Goal: Obtain resource: Download file/media

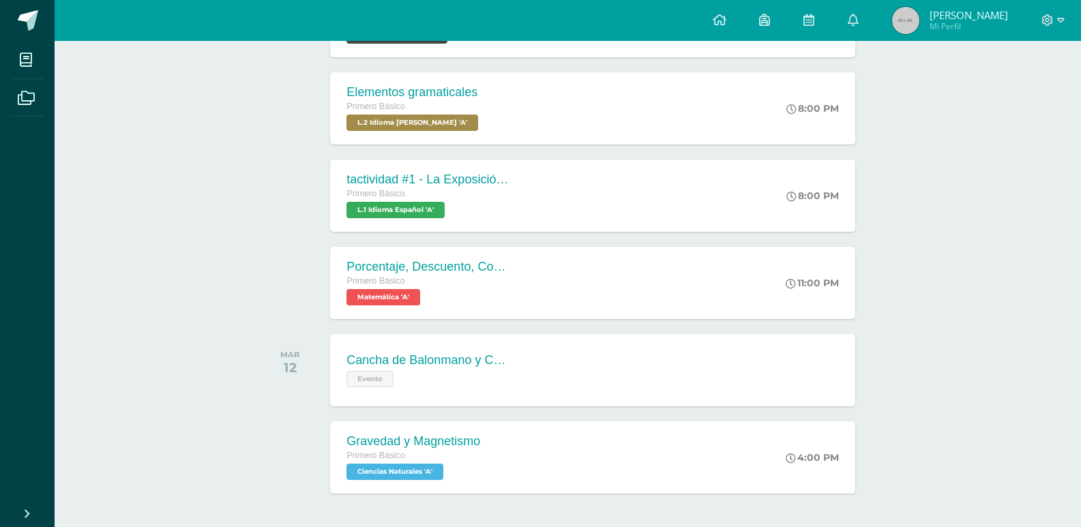
scroll to position [337, 0]
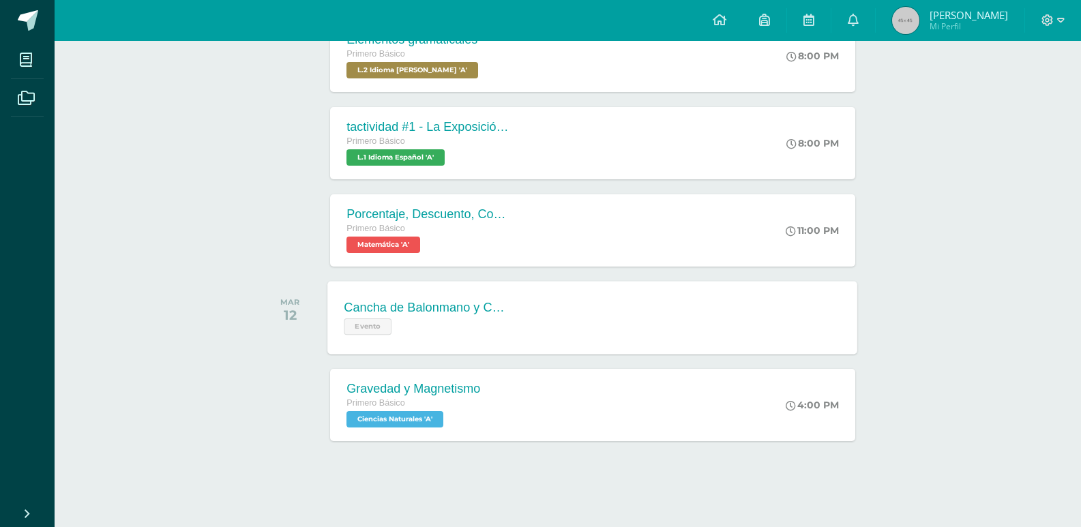
click at [721, 322] on div "Cancha de Balonmano y Contenido Evento Cancha de Balonmano y Contenido Evento C…" at bounding box center [593, 317] width 530 height 73
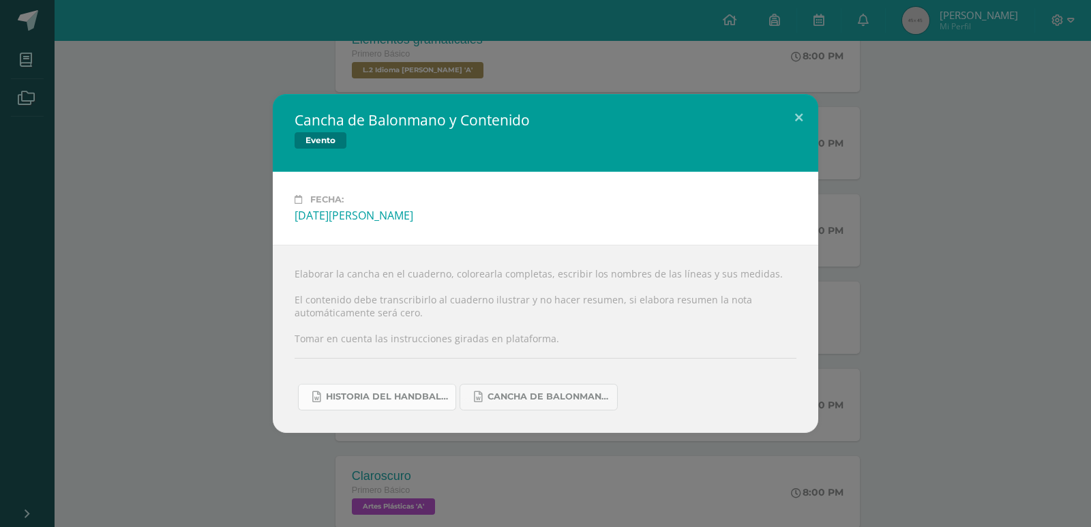
click at [443, 398] on span "Historia del handball.docx" at bounding box center [387, 396] width 123 height 11
click at [506, 394] on span "Cancha de Balonmano.docx" at bounding box center [549, 396] width 123 height 11
click at [804, 117] on button at bounding box center [798, 117] width 39 height 46
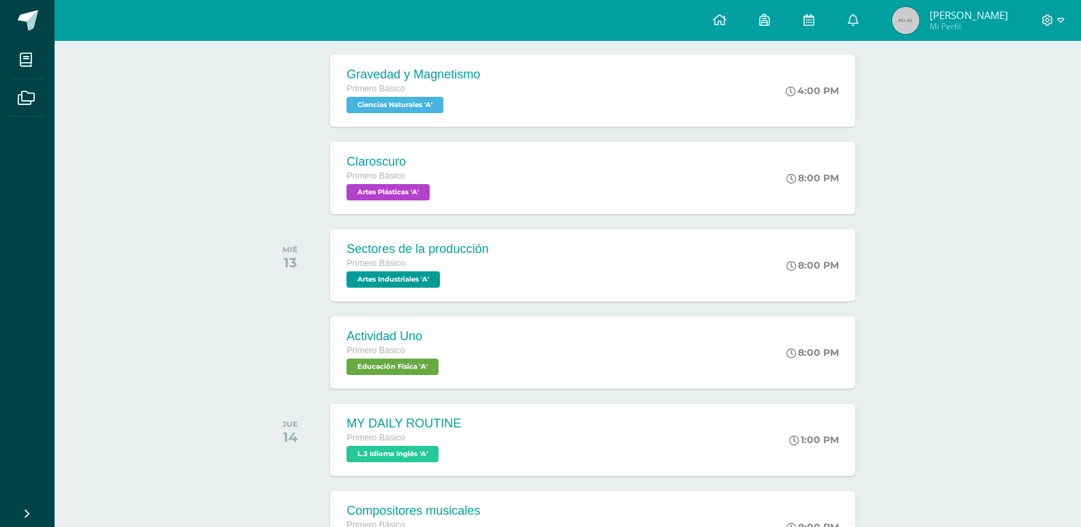
scroll to position [725, 0]
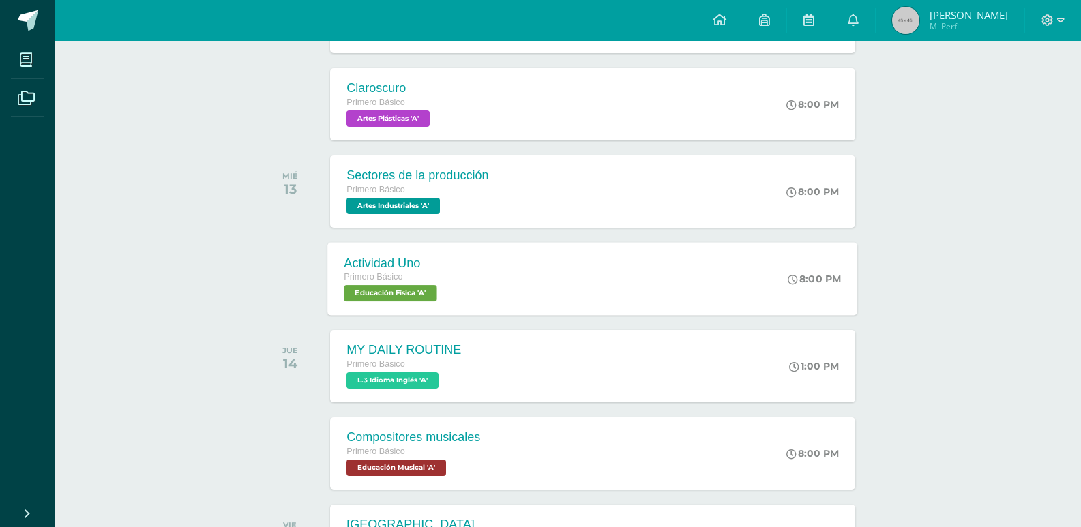
click at [732, 289] on div "Actividad Uno Primero Básico Educación Física 'A' 8:00 PM Actividad Uno Educaci…" at bounding box center [593, 278] width 530 height 73
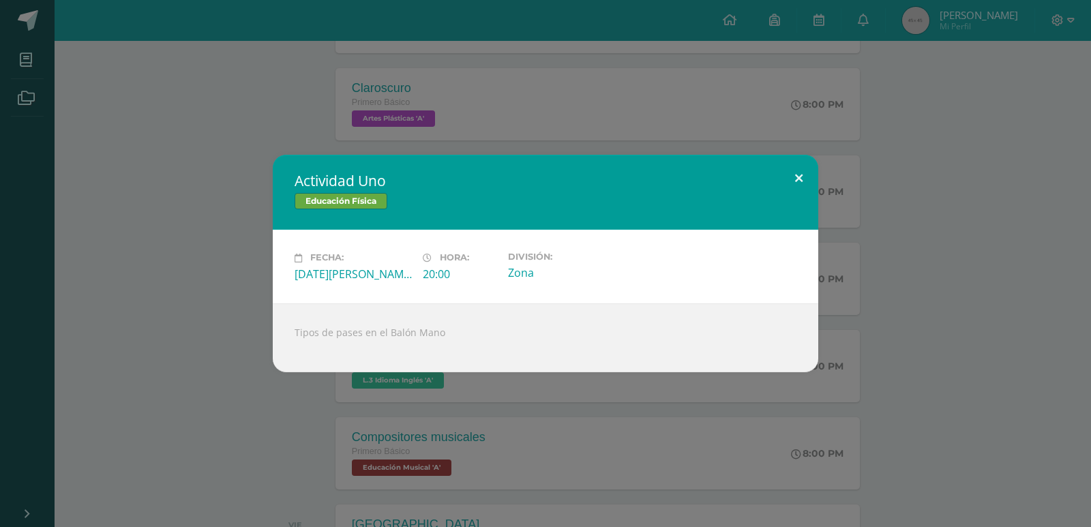
click at [789, 186] on button at bounding box center [798, 178] width 39 height 46
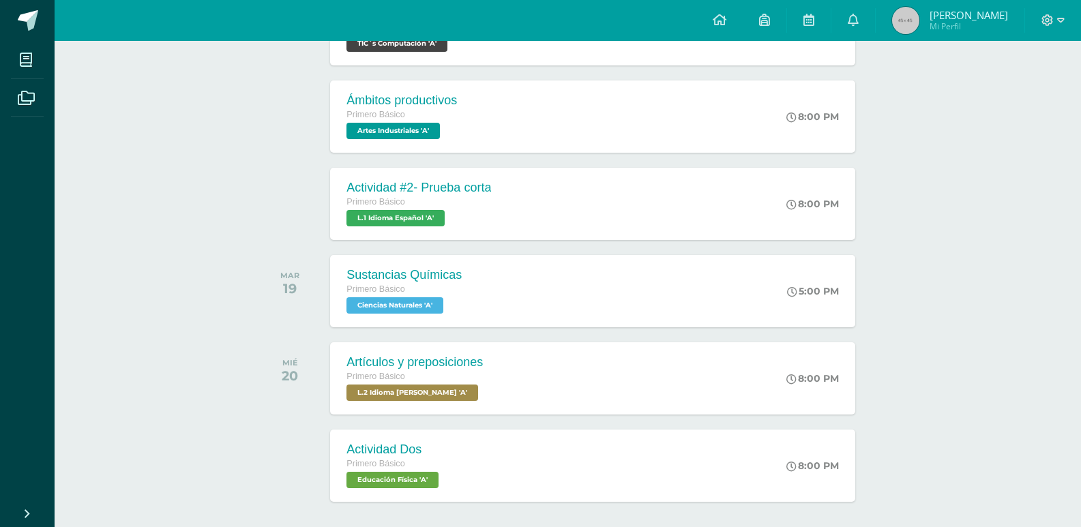
scroll to position [1331, 0]
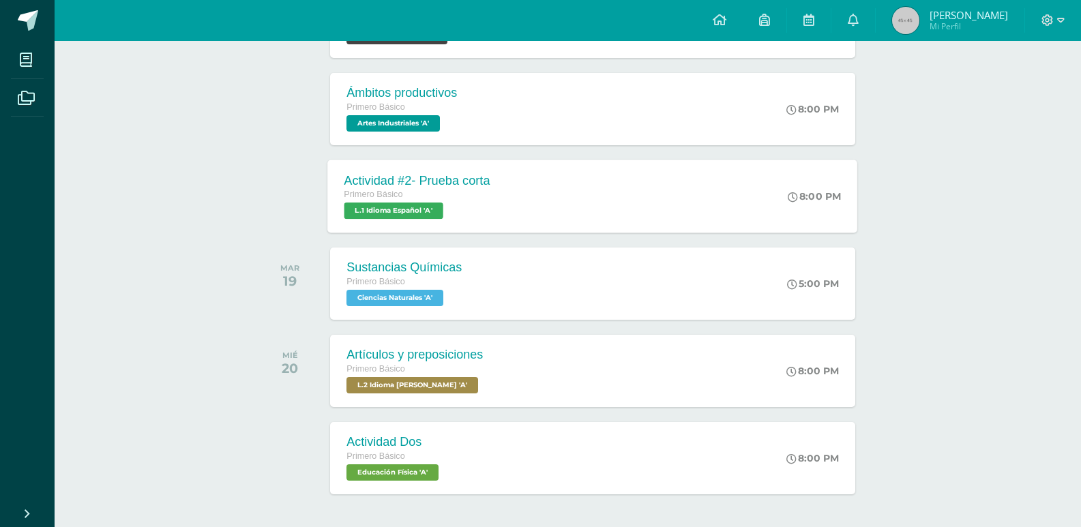
click at [781, 201] on div "Actividad #2- Prueba corta Primero Básico L.1 Idioma Español 'A' 8:00 PM Activi…" at bounding box center [593, 196] width 530 height 73
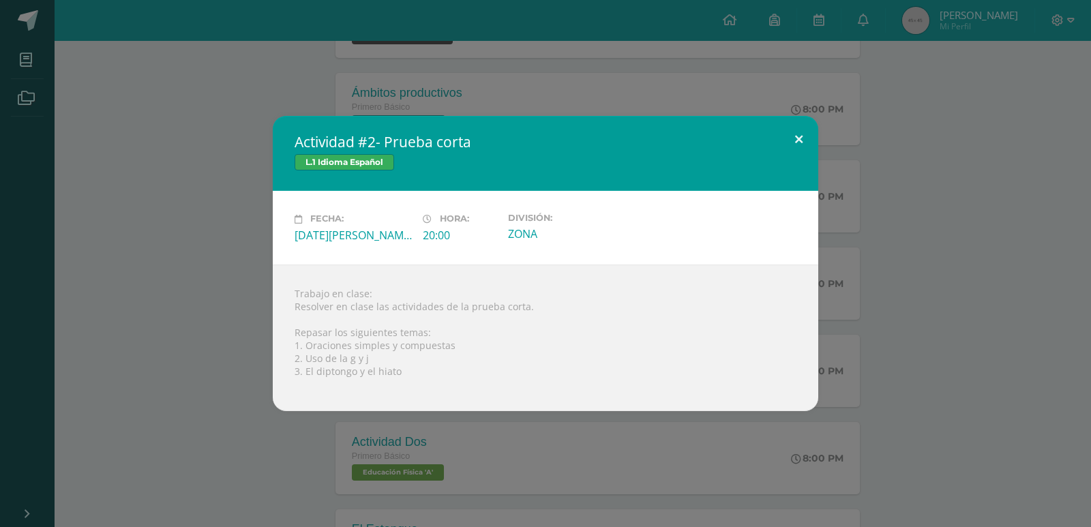
click at [786, 142] on button at bounding box center [798, 139] width 39 height 46
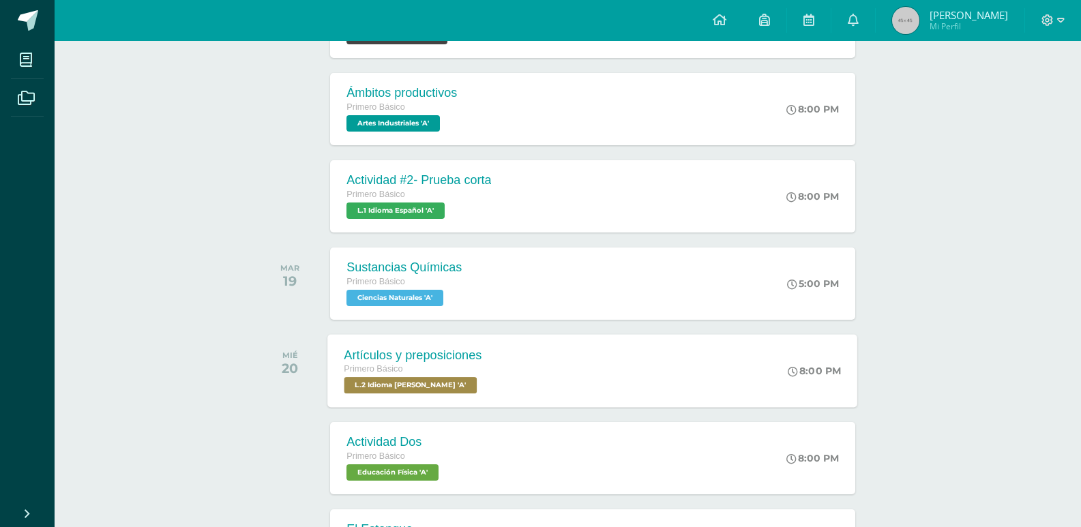
click at [526, 379] on div "Artículos y preposiciones Primero Básico L.2 Idioma [PERSON_NAME] 'A' 8:00 PM A…" at bounding box center [593, 370] width 530 height 73
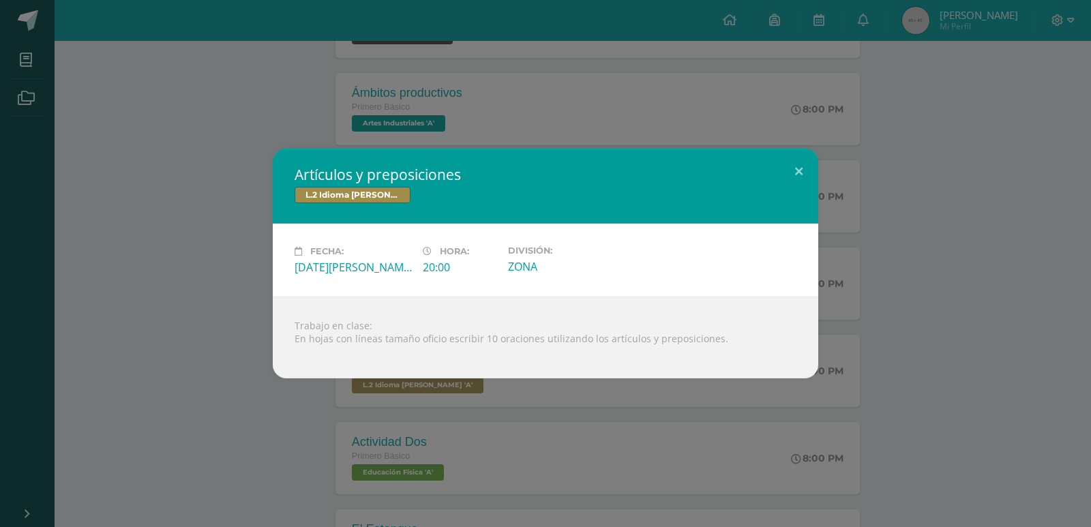
click at [963, 134] on div "Artículos y preposiciones L.2 Idioma [PERSON_NAME] Fecha: [DATE][PERSON_NAME] H…" at bounding box center [545, 263] width 1091 height 527
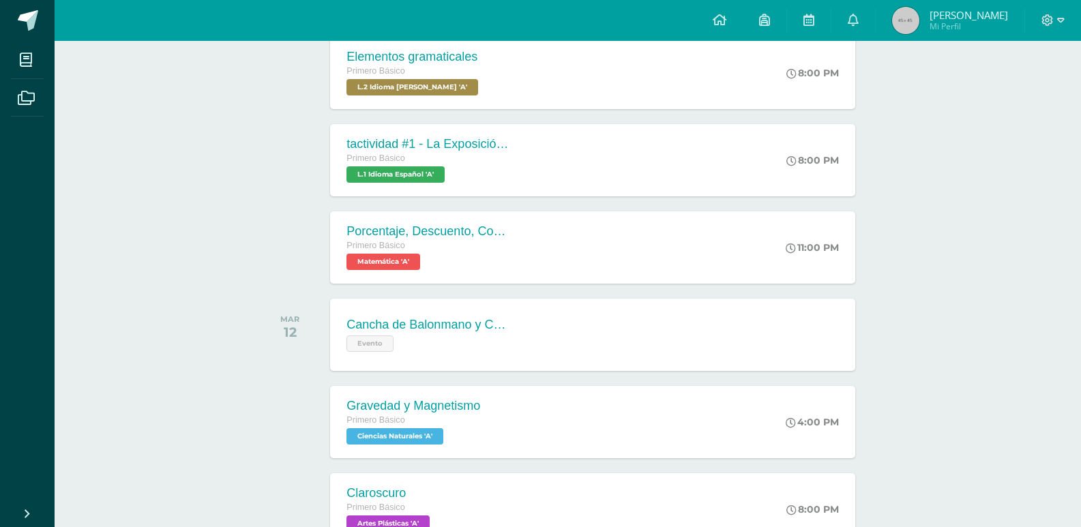
scroll to position [0, 0]
